Goal: Find specific page/section: Find specific page/section

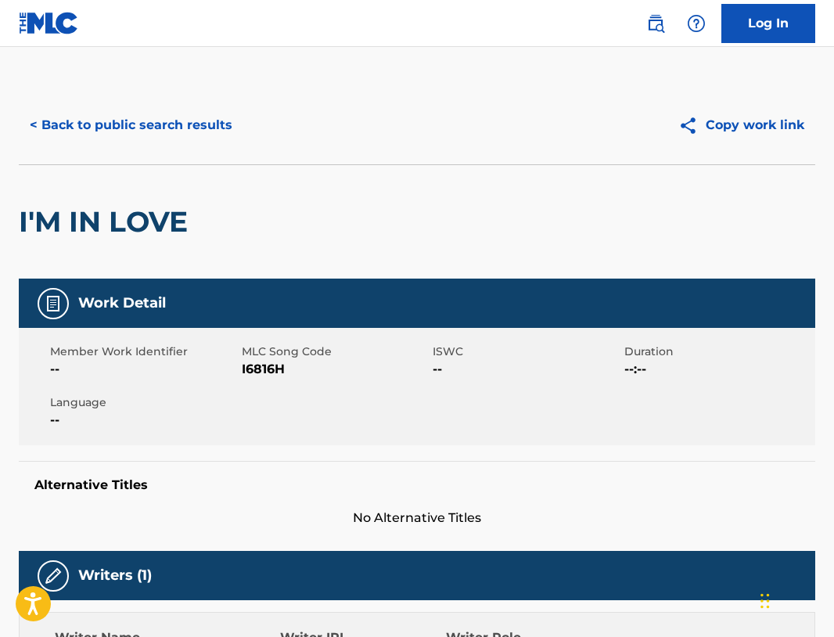
click at [176, 129] on button "< Back to public search results" at bounding box center [131, 125] width 225 height 39
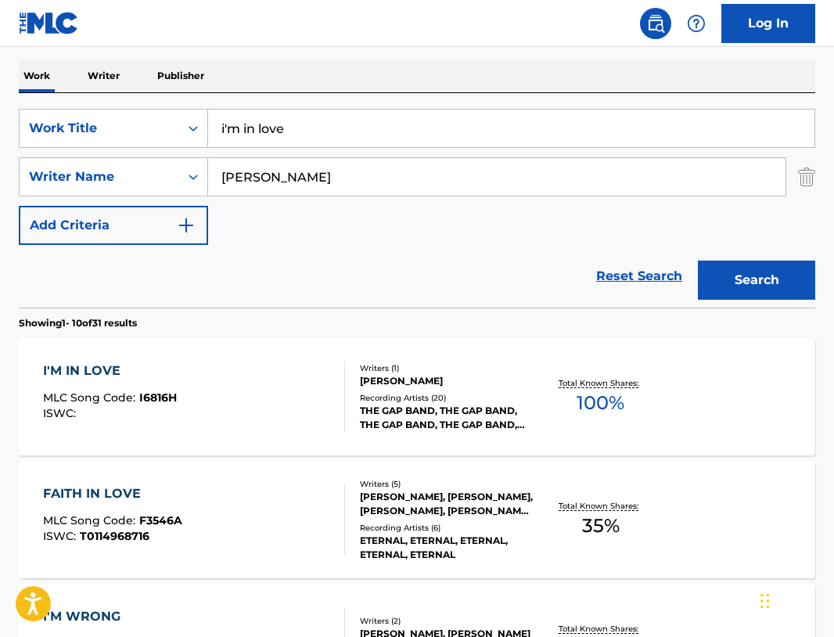
drag, startPoint x: 321, startPoint y: 128, endPoint x: 3, endPoint y: 98, distance: 319.0
click at [208, 110] on input "i'm in love" at bounding box center [511, 129] width 606 height 38
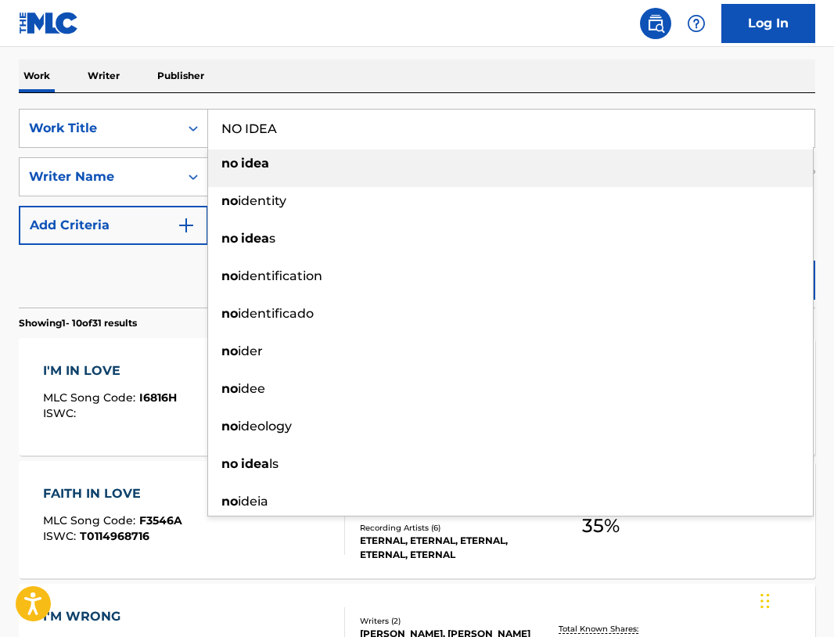
type input "NO IDEA"
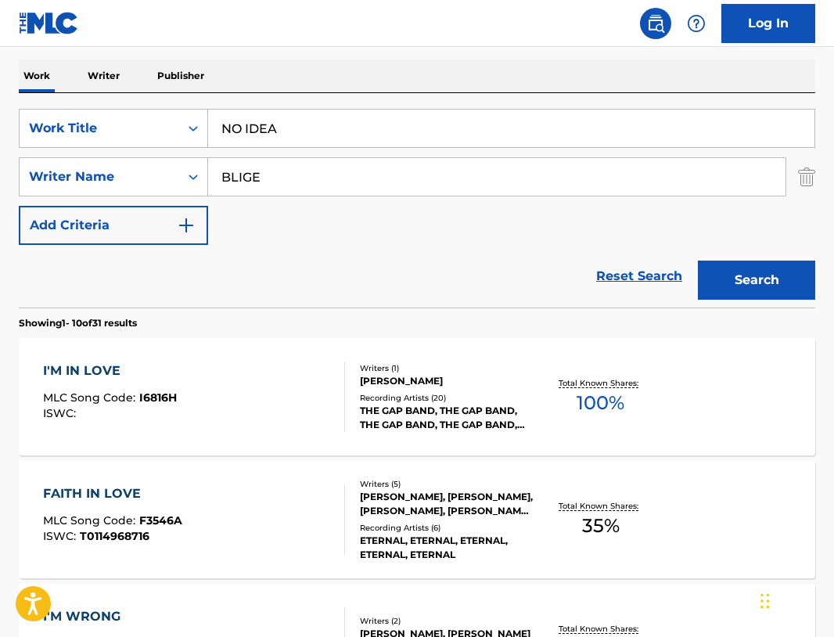
type input "BLIGE"
click at [753, 280] on button "Search" at bounding box center [756, 280] width 117 height 39
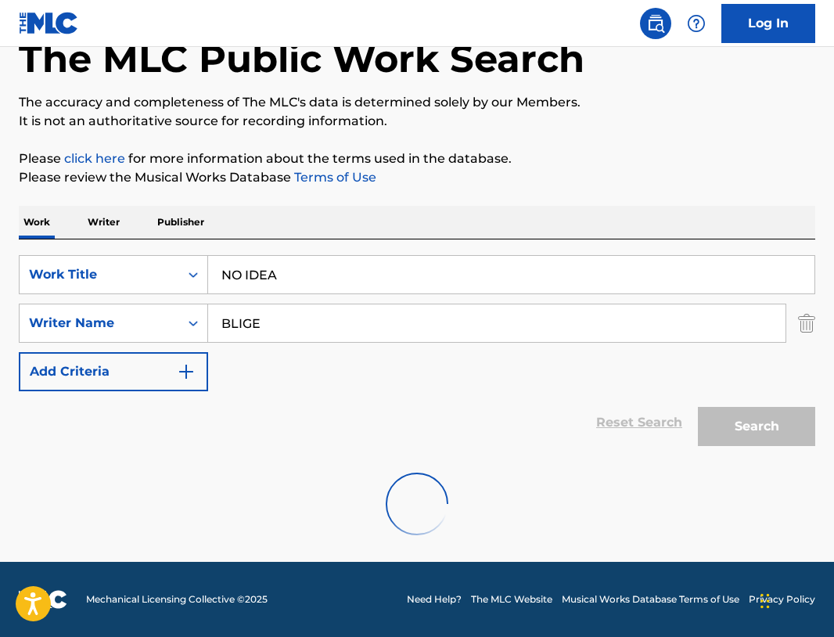
scroll to position [93, 0]
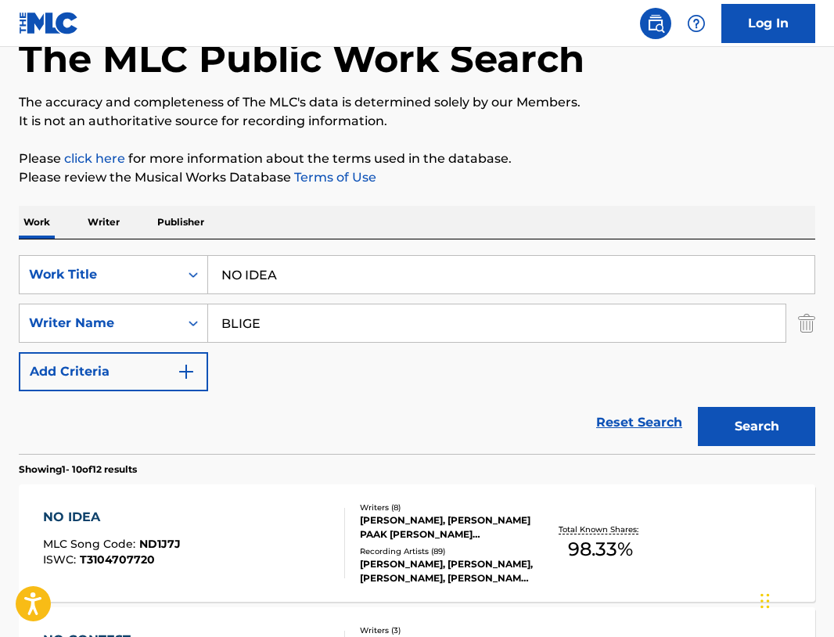
click at [79, 518] on div "NO IDEA" at bounding box center [112, 517] width 138 height 19
